Goal: Communication & Community: Connect with others

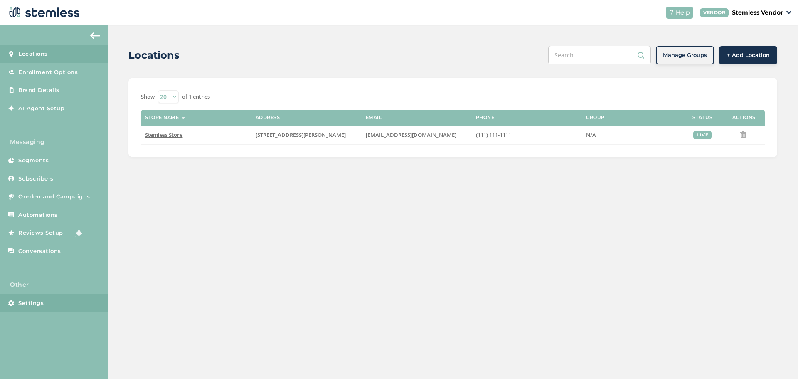
click at [37, 296] on link "Settings" at bounding box center [54, 303] width 108 height 18
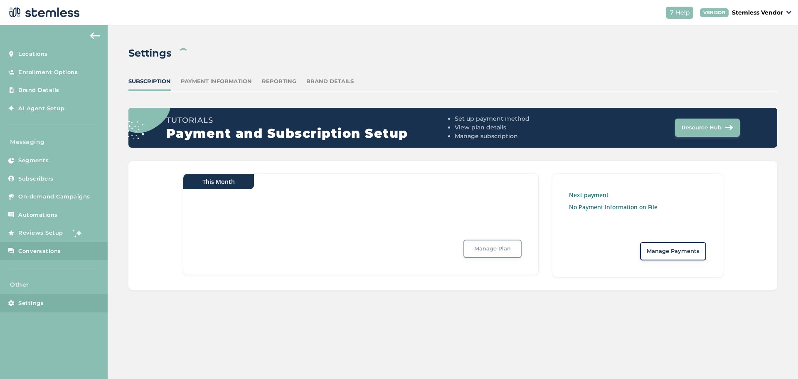
click at [52, 244] on link "Conversations" at bounding box center [54, 251] width 108 height 18
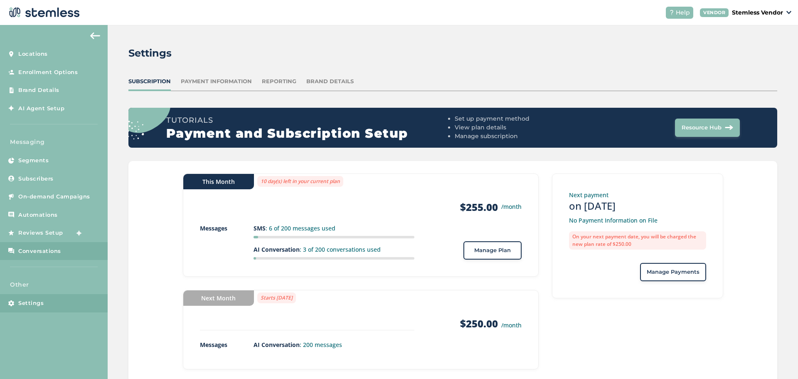
click at [74, 242] on link "Conversations" at bounding box center [54, 251] width 108 height 18
click at [57, 242] on link "Conversations" at bounding box center [54, 251] width 108 height 18
click at [40, 251] on span "Conversations" at bounding box center [39, 251] width 43 height 8
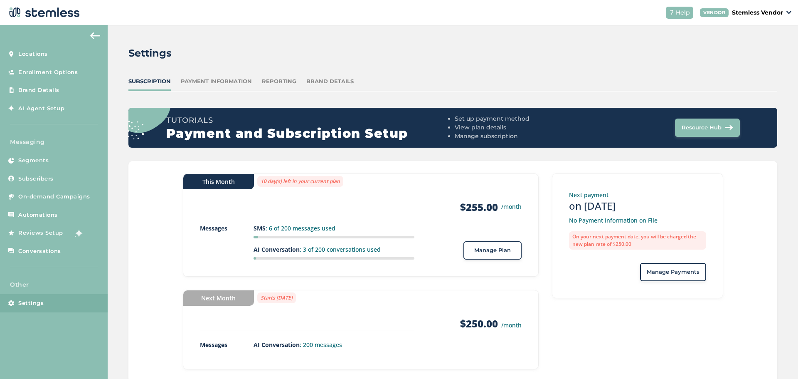
click at [123, 204] on div "Settings Subscription Payment Information Reporting Brand Details Tutorials Pay…" at bounding box center [453, 214] width 691 height 378
click at [59, 224] on link "Reviews Setup" at bounding box center [54, 233] width 108 height 18
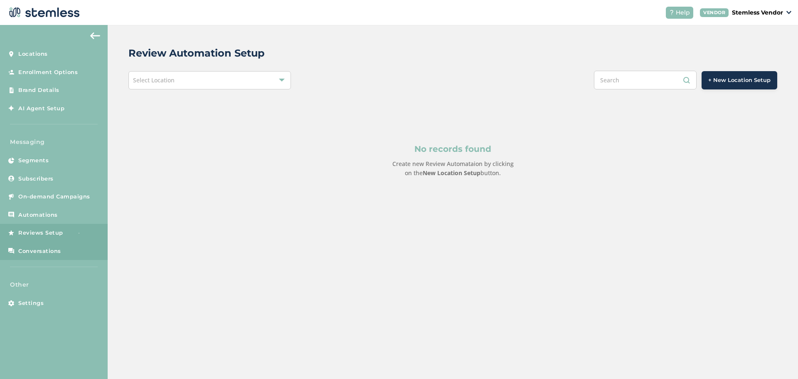
click at [40, 249] on span "Conversations" at bounding box center [39, 251] width 43 height 8
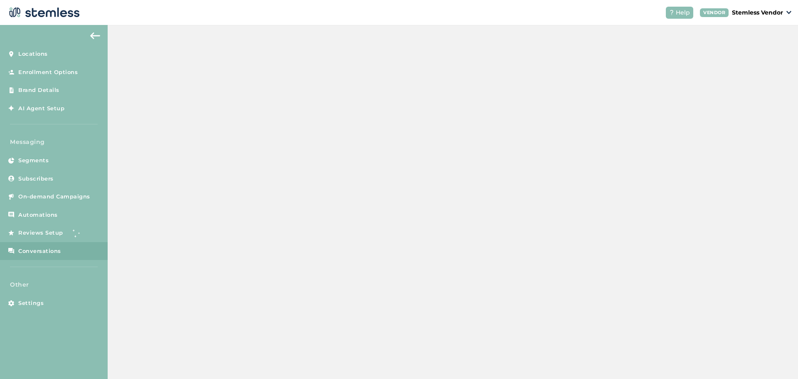
click at [59, 248] on span "Conversations" at bounding box center [39, 251] width 43 height 8
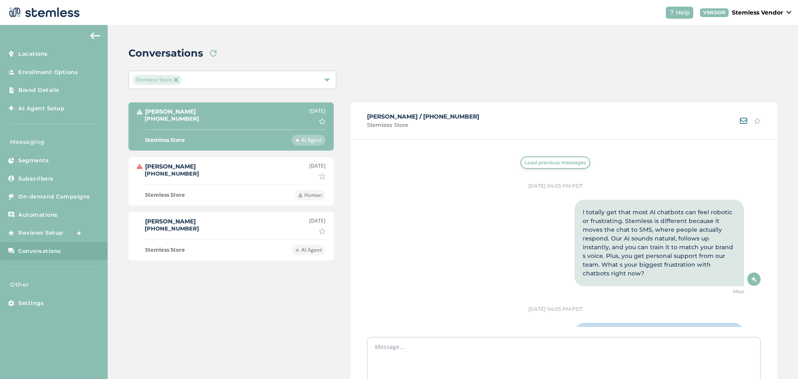
scroll to position [5826, 0]
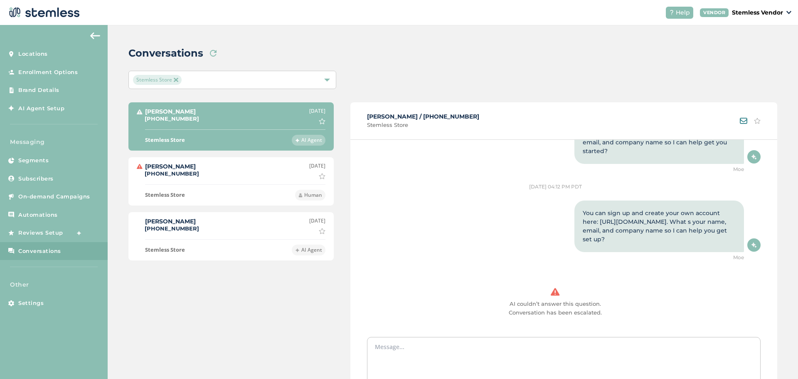
click at [177, 173] on label "[PHONE_NUMBER]" at bounding box center [172, 173] width 54 height 7
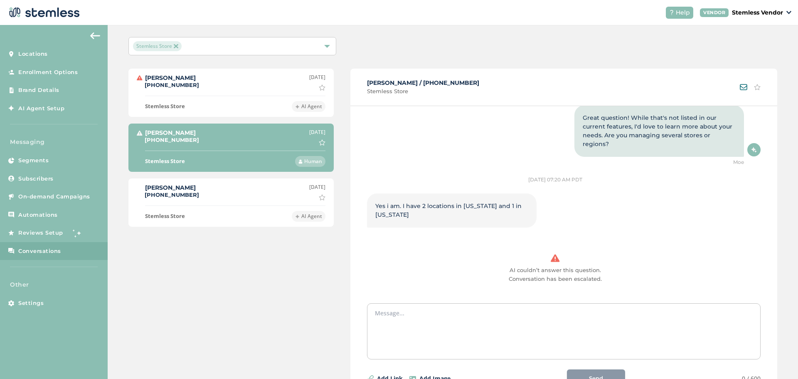
scroll to position [73, 0]
